Goal: Information Seeking & Learning: Learn about a topic

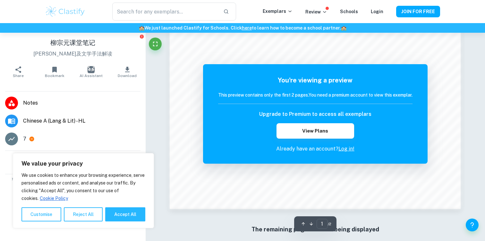
scroll to position [658, 0]
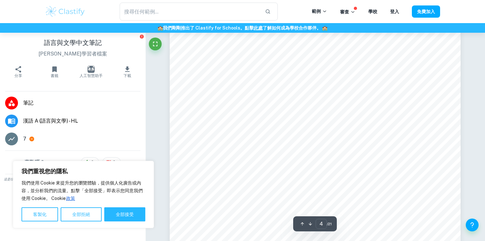
scroll to position [1503, 0]
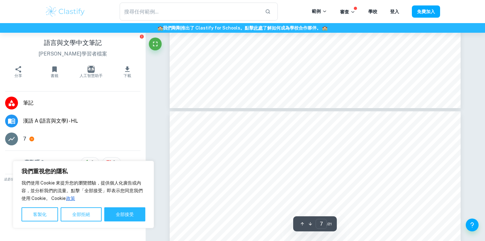
type input "8"
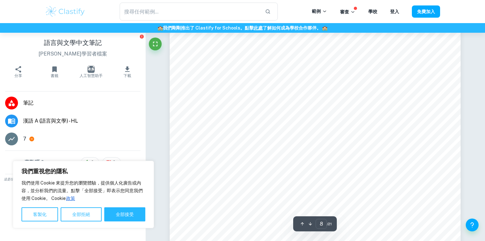
scroll to position [3171, 0]
